Goal: Task Accomplishment & Management: Manage account settings

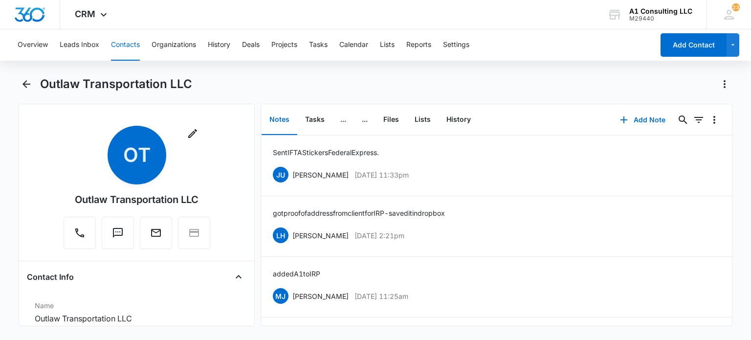
click at [128, 48] on button "Contacts" at bounding box center [125, 44] width 29 height 31
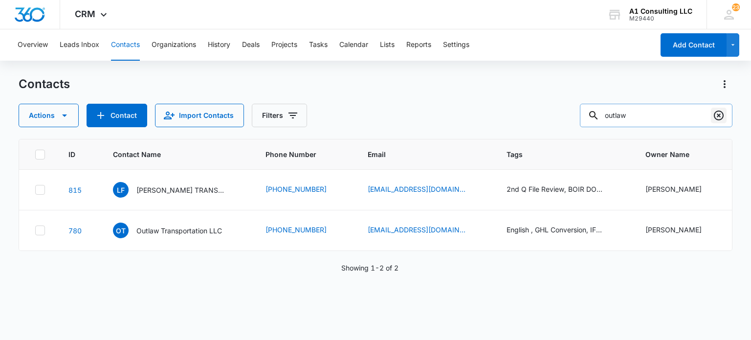
click at [718, 117] on icon "Clear" at bounding box center [719, 115] width 12 height 12
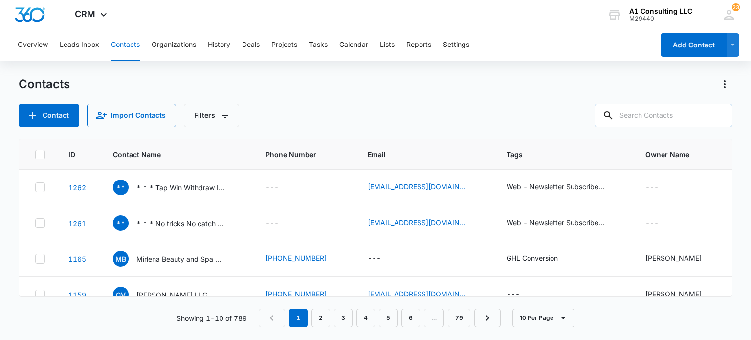
click at [660, 117] on input "text" at bounding box center [663, 115] width 138 height 23
type input "kjh"
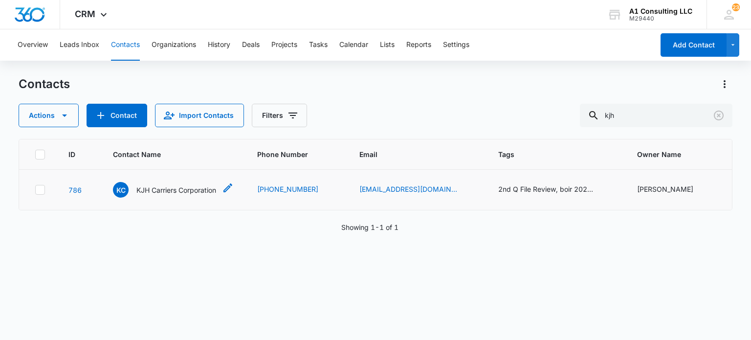
click at [187, 195] on p "KJH Carriers Corporation" at bounding box center [176, 190] width 80 height 10
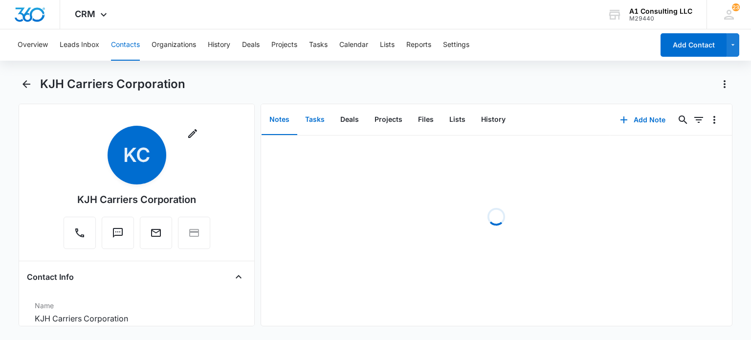
click at [313, 113] on button "Tasks" at bounding box center [314, 120] width 35 height 30
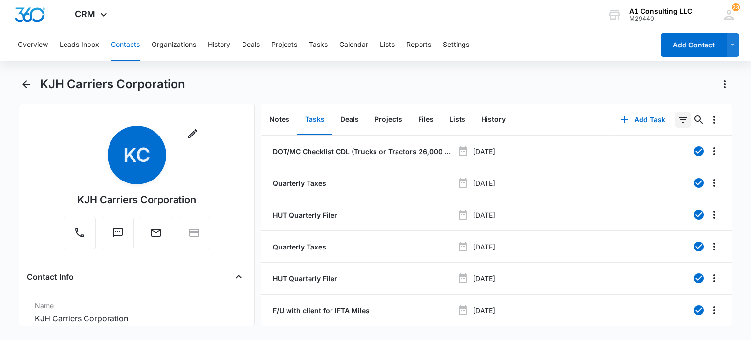
click at [677, 121] on icon "Filters" at bounding box center [683, 120] width 12 height 12
click at [665, 199] on icon "Show Task status filters" at bounding box center [671, 202] width 12 height 12
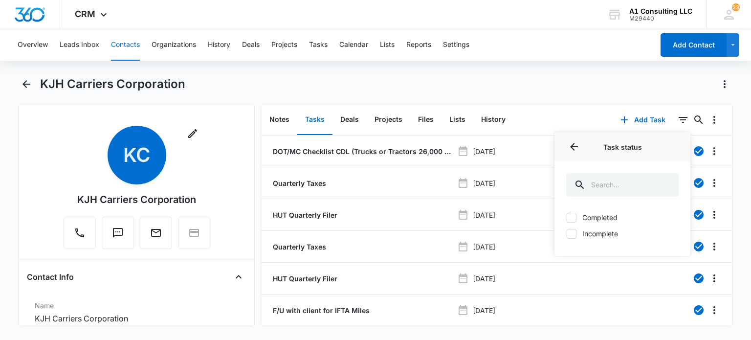
click at [594, 235] on label "Incomplete" at bounding box center [622, 233] width 112 height 10
click at [566, 234] on input "Incomplete" at bounding box center [566, 233] width 0 height 0
checkbox input "true"
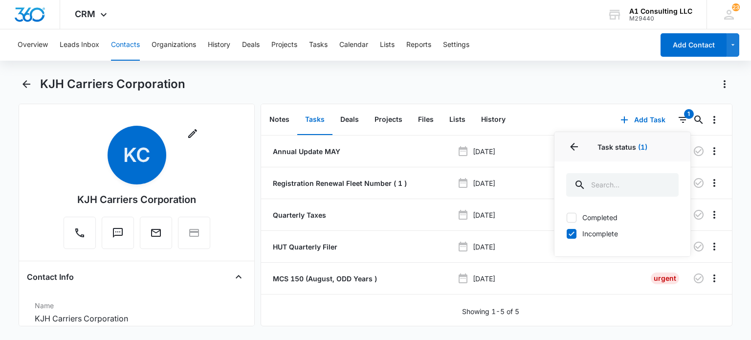
click at [493, 63] on div "Overview Leads Inbox Contacts Organizations History Deals Projects Tasks Calend…" at bounding box center [375, 183] width 751 height 308
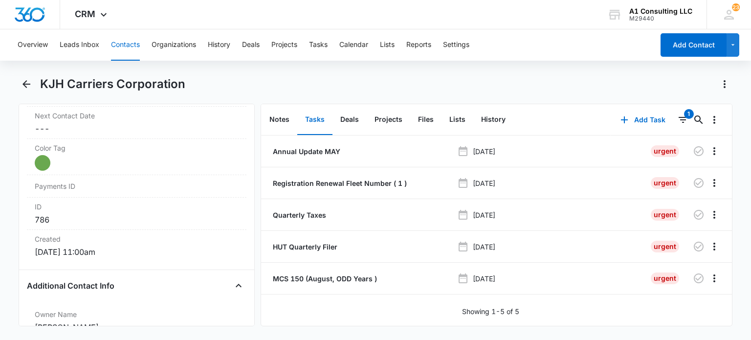
scroll to position [643, 0]
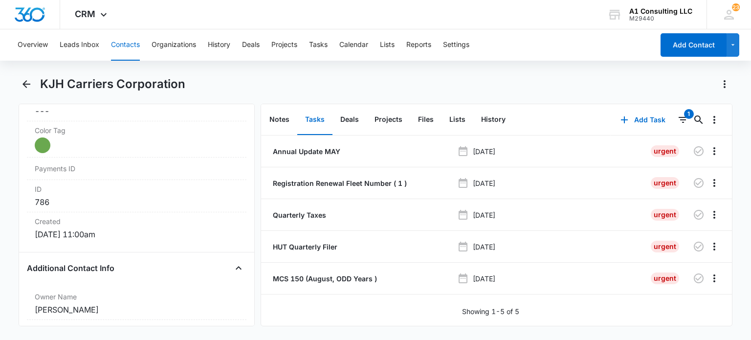
click at [128, 43] on button "Contacts" at bounding box center [125, 44] width 29 height 31
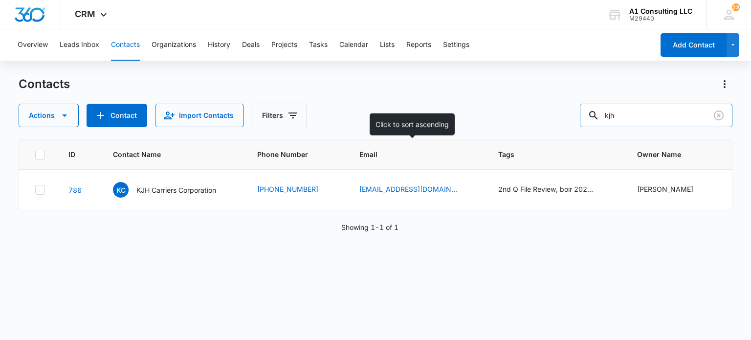
drag, startPoint x: 556, startPoint y: 136, endPoint x: 470, endPoint y: 142, distance: 85.7
click at [470, 142] on div "Contacts Actions Contact Import Contacts Filters kjh ID Contact Name Phone Numb…" at bounding box center [375, 207] width 713 height 262
type input "h"
type input "BAJIMAMA"
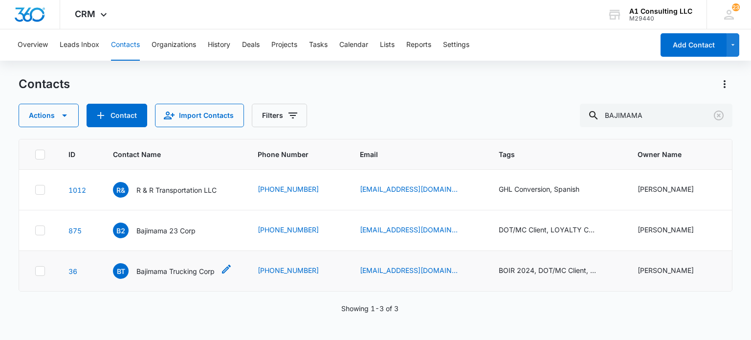
click at [182, 266] on p "Bajimama Trucking Corp" at bounding box center [175, 271] width 78 height 10
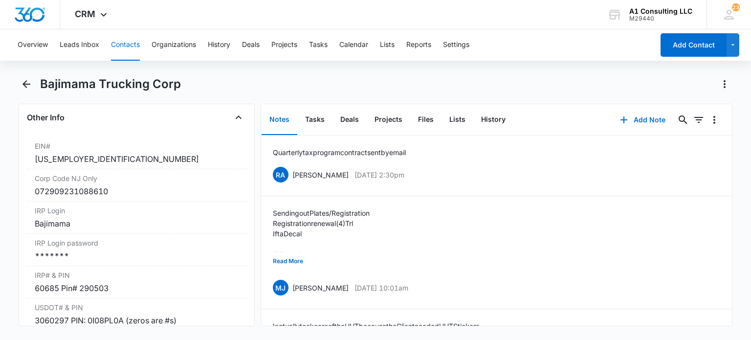
scroll to position [1280, 0]
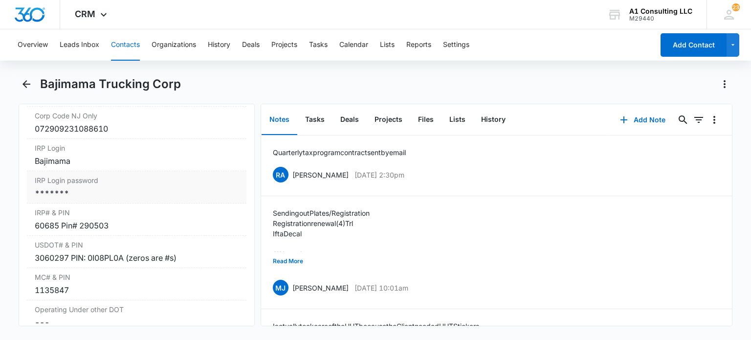
click at [124, 199] on div "*******" at bounding box center [136, 193] width 203 height 12
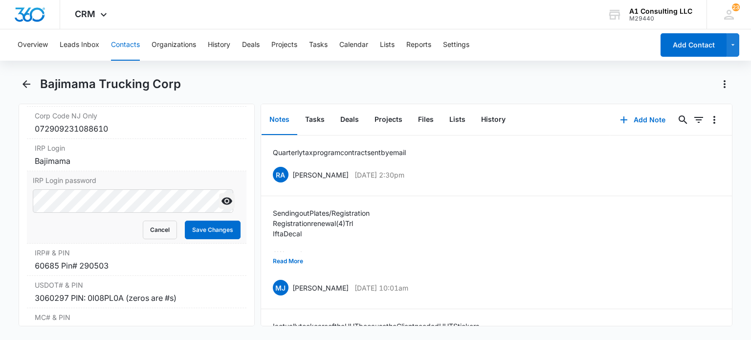
click at [222, 205] on icon "Show" at bounding box center [226, 200] width 11 height 7
